Goal: Task Accomplishment & Management: Use online tool/utility

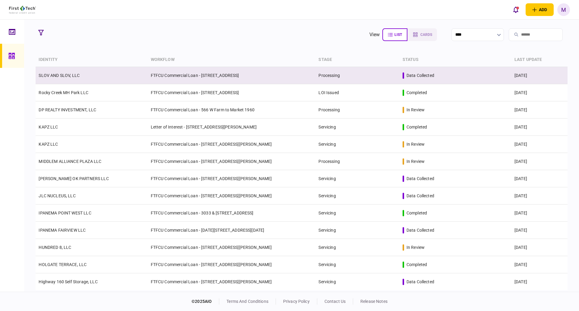
click at [114, 81] on td "SLOV AND SLOV, LLC" at bounding box center [92, 75] width 112 height 17
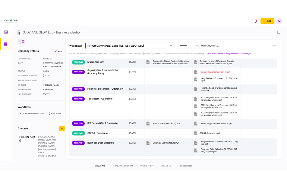
scroll to position [1419, 0]
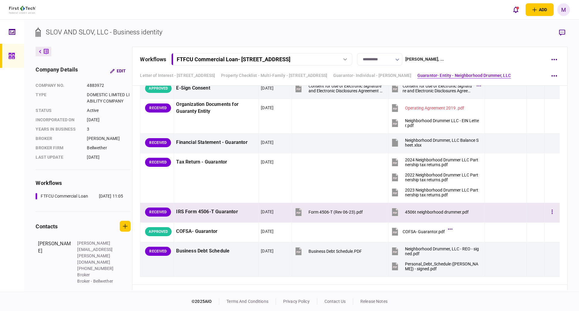
click at [393, 213] on icon at bounding box center [395, 212] width 6 height 8
click at [551, 212] on icon "button" at bounding box center [551, 211] width 1 height 4
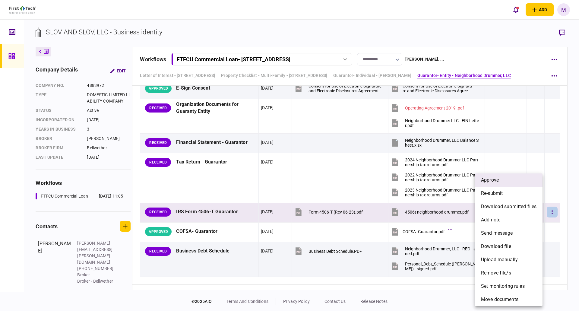
click at [507, 183] on li "approve" at bounding box center [509, 179] width 68 height 13
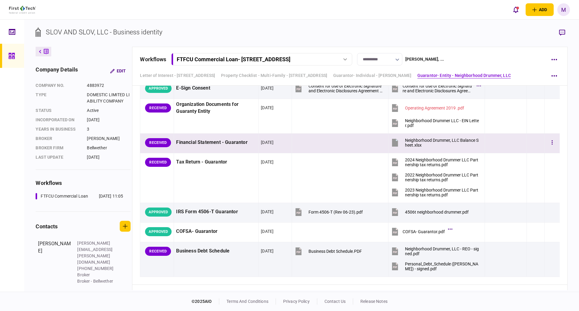
click at [394, 142] on icon at bounding box center [395, 143] width 6 height 8
click at [548, 143] on button "button" at bounding box center [551, 142] width 11 height 11
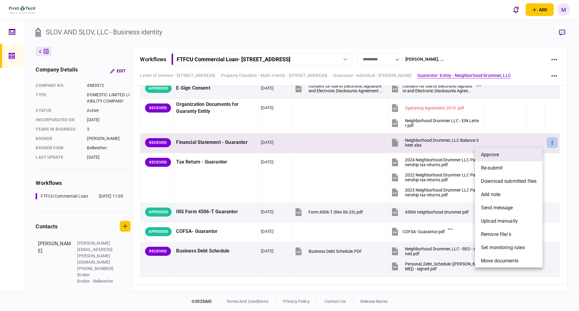
click at [511, 157] on li "approve" at bounding box center [509, 154] width 68 height 13
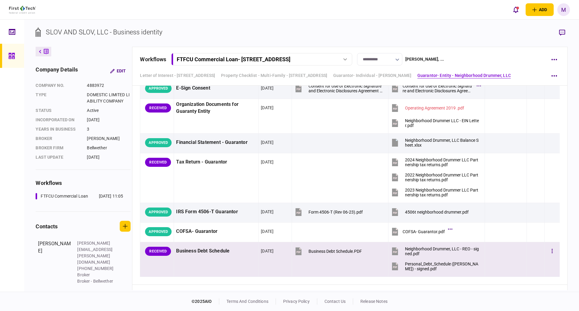
click at [393, 252] on icon at bounding box center [395, 252] width 4 height 2
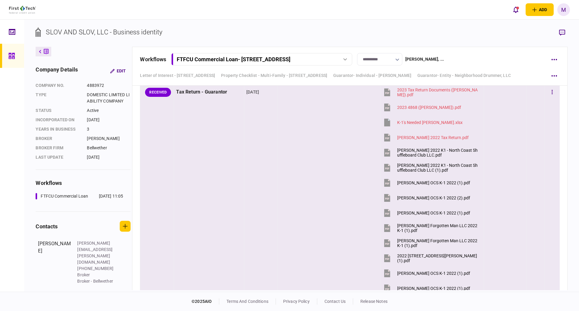
scroll to position [3529, 0]
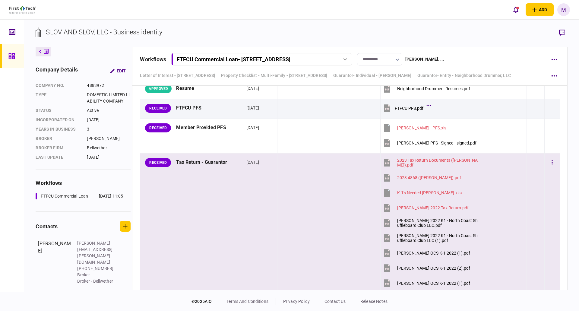
click at [306, 27] on section "SLOV AND SLOV, LLC - Business identity" at bounding box center [301, 37] width 531 height 20
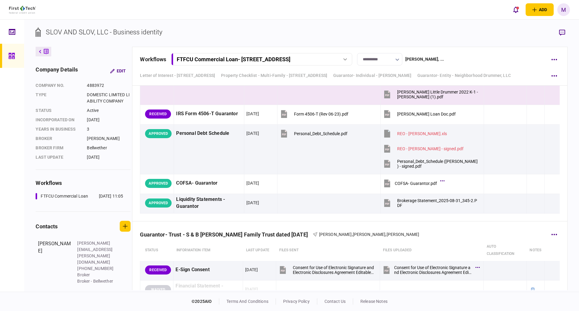
scroll to position [4021, 0]
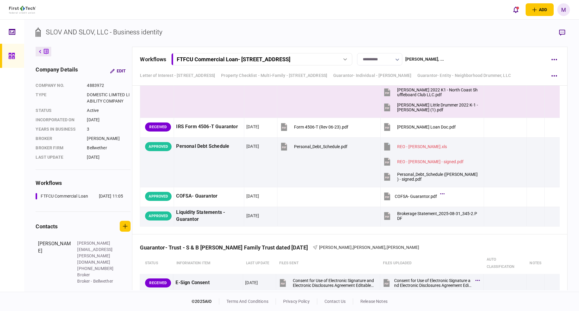
click at [435, 29] on section "SLOV AND SLOV, LLC - Business identity" at bounding box center [301, 37] width 531 height 20
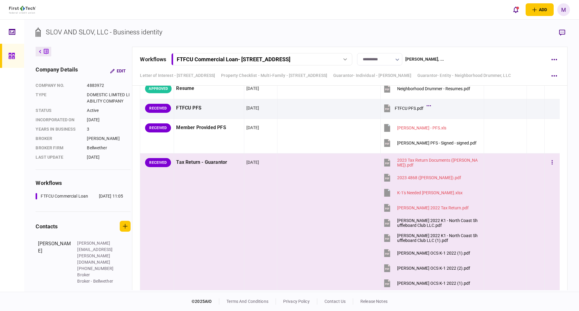
scroll to position [3458, 0]
